Goal: Use online tool/utility: Utilize a website feature to perform a specific function

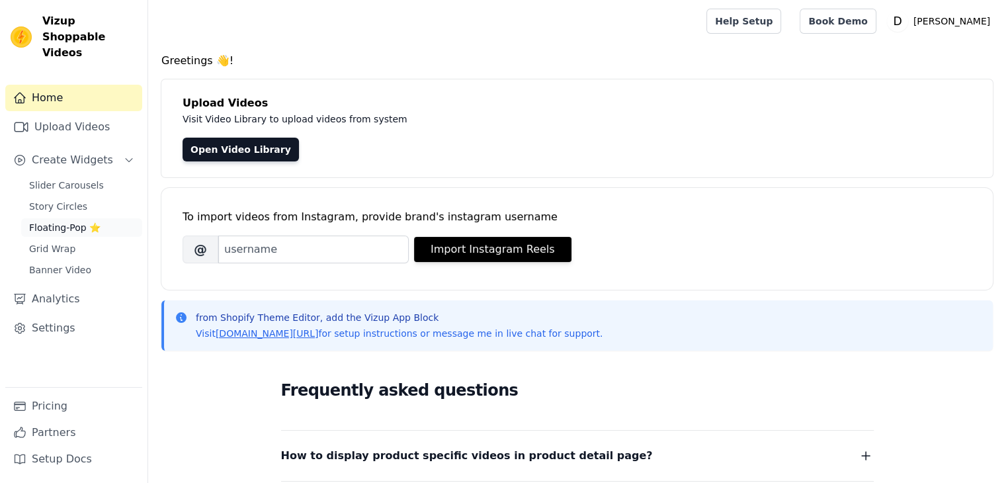
click at [76, 221] on span "Floating-Pop ⭐" at bounding box center [64, 227] width 71 height 13
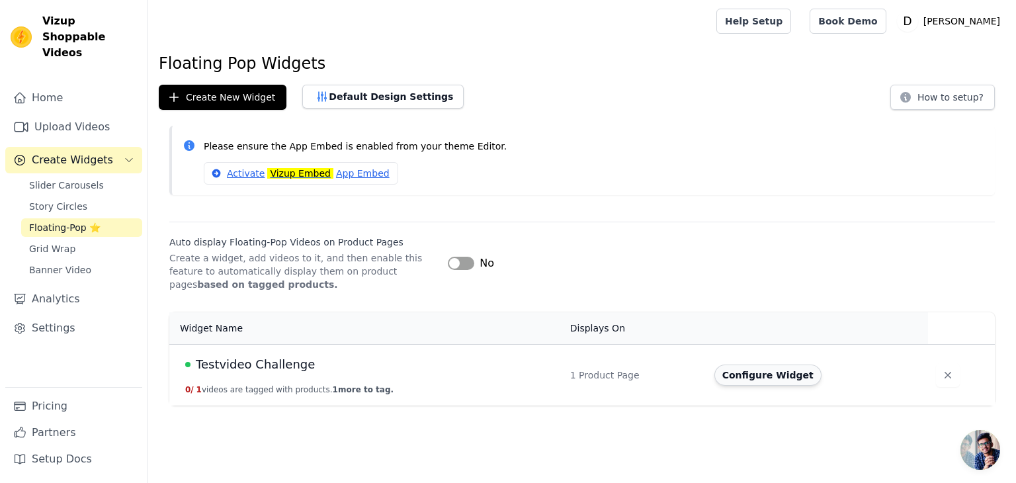
click at [742, 379] on button "Configure Widget" at bounding box center [767, 374] width 107 height 21
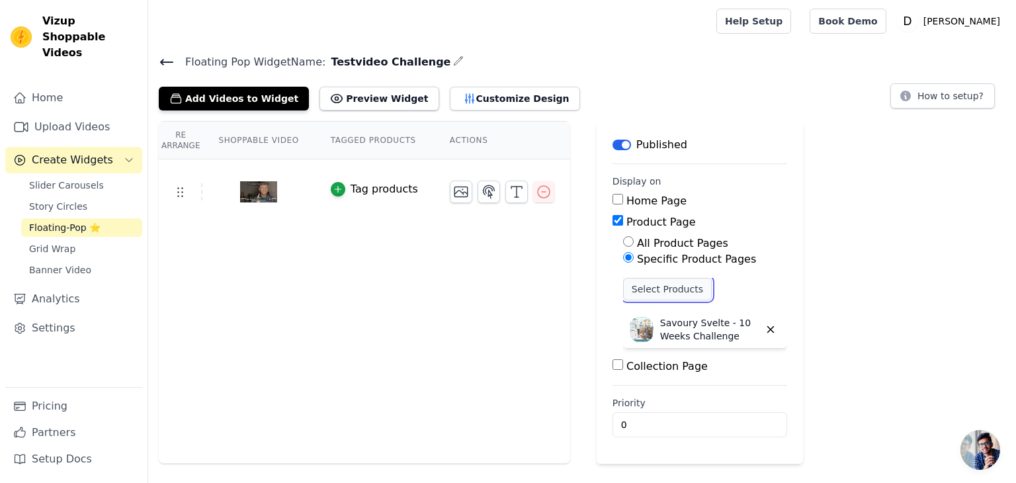
click at [666, 294] on button "Select Products" at bounding box center [667, 289] width 89 height 22
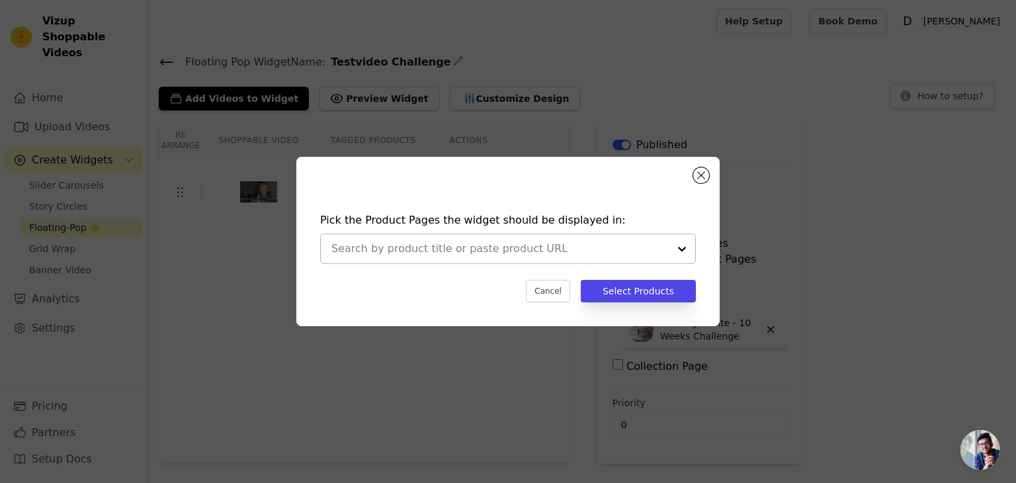
click at [665, 249] on input "text" at bounding box center [499, 249] width 337 height 16
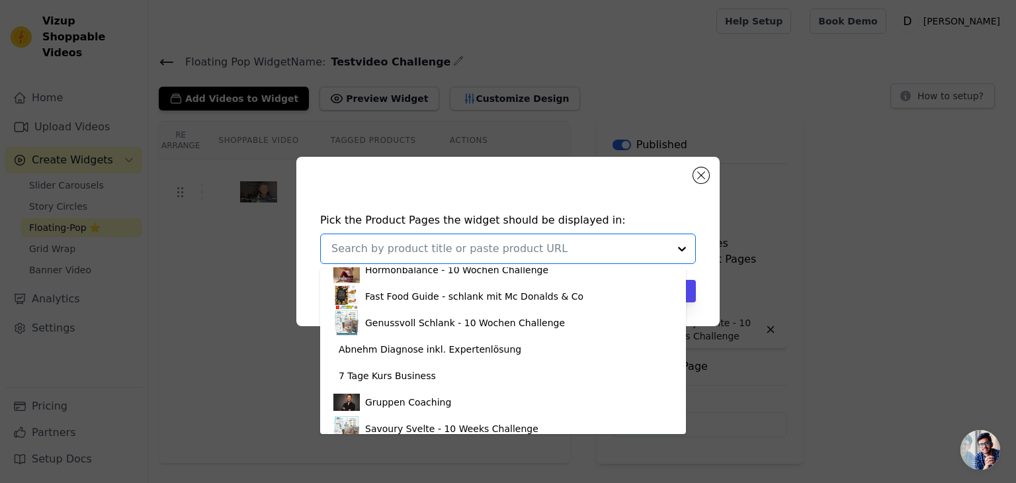
scroll to position [101, 0]
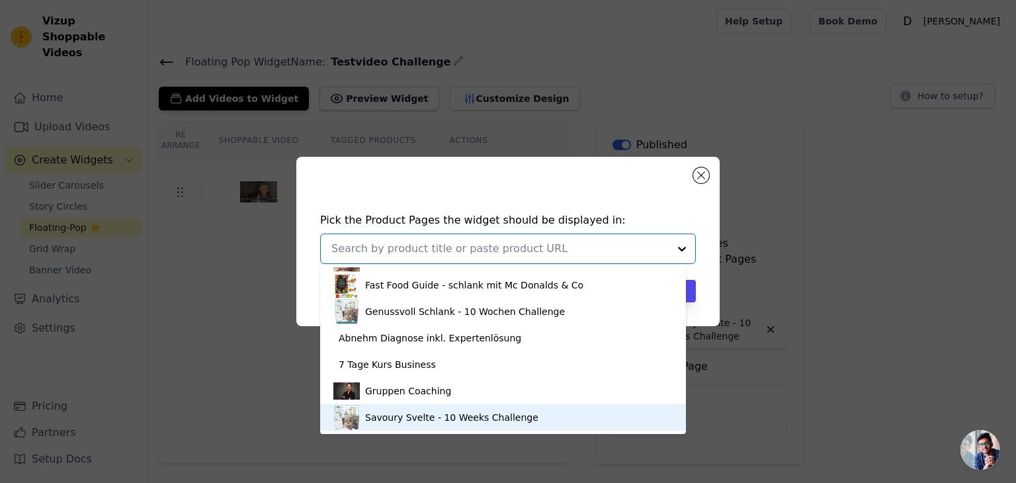
click at [525, 411] on div "Savoury Svelte - 10 Weeks Challenge" at bounding box center [502, 417] width 339 height 26
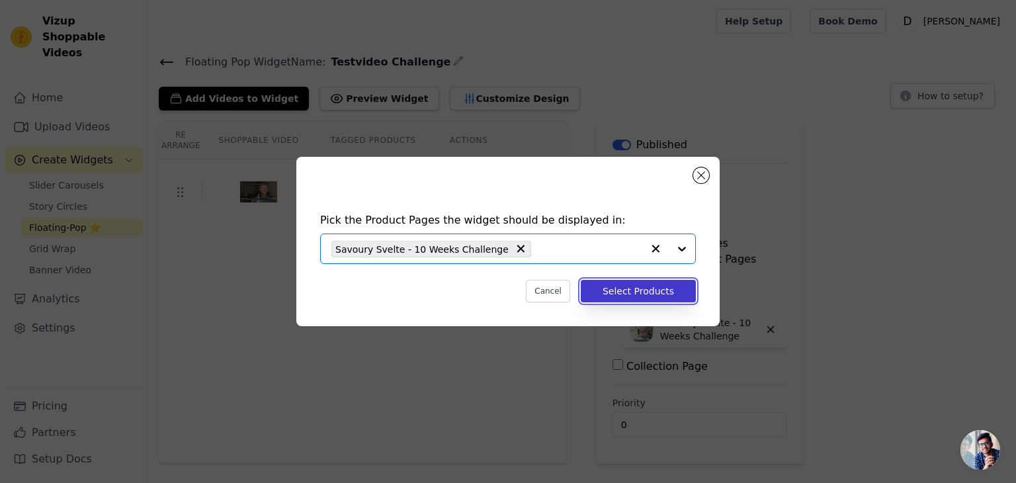
click at [639, 293] on button "Select Products" at bounding box center [638, 291] width 115 height 22
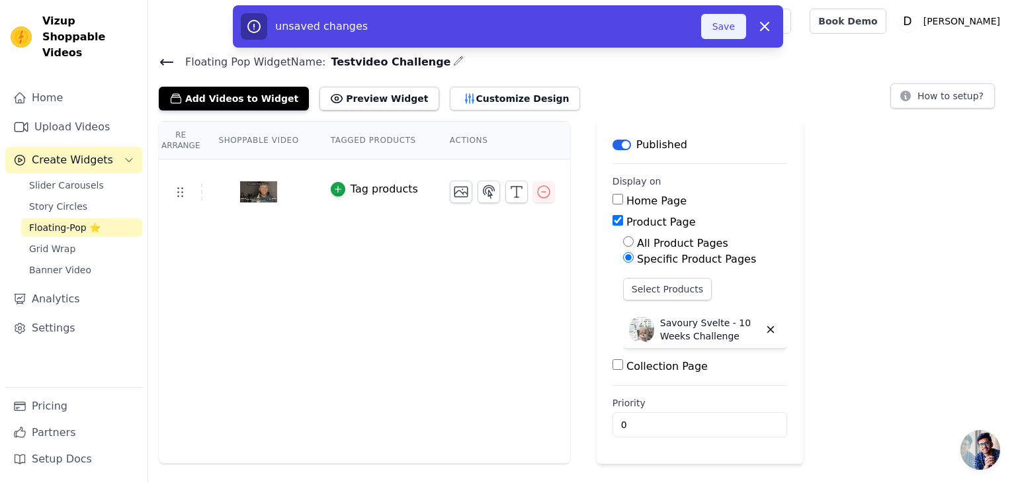
click at [716, 32] on button "Save" at bounding box center [723, 26] width 45 height 25
